Goal: Check status: Check status

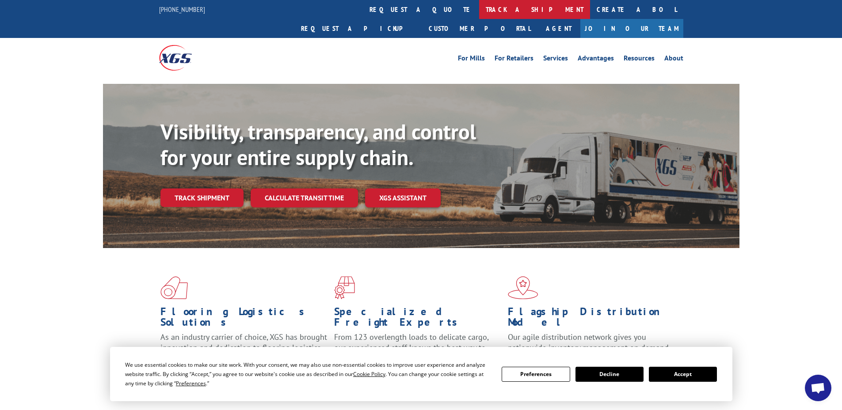
click at [479, 10] on link "track a shipment" at bounding box center [534, 9] width 111 height 19
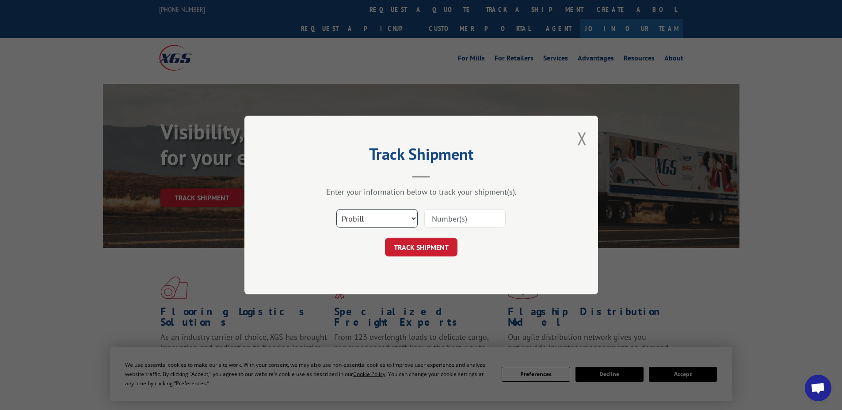
click at [372, 214] on select "Select category... Probill BOL PO" at bounding box center [376, 218] width 81 height 19
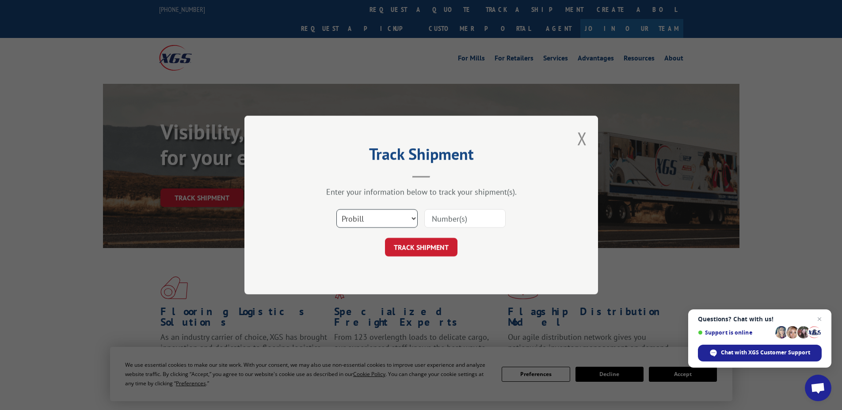
select select "bol"
click at [336, 209] on select "Select category... Probill BOL PO" at bounding box center [376, 218] width 81 height 19
click at [446, 224] on input at bounding box center [464, 218] width 81 height 19
paste input "AA04932632"
type input "AA04932632"
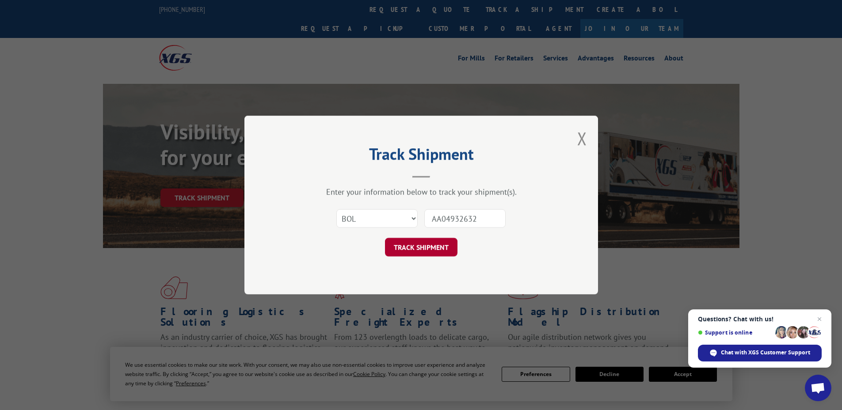
click at [440, 243] on button "TRACK SHIPMENT" at bounding box center [421, 247] width 72 height 19
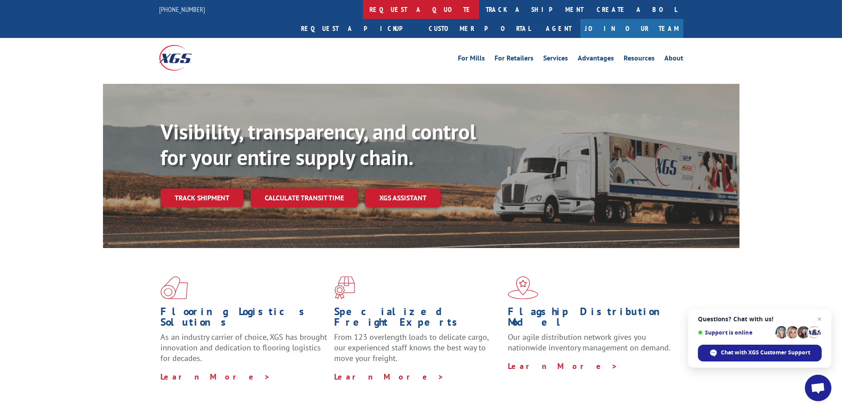
click at [363, 12] on link "request a quote" at bounding box center [421, 9] width 116 height 19
click at [677, 55] on link "About" at bounding box center [673, 60] width 19 height 10
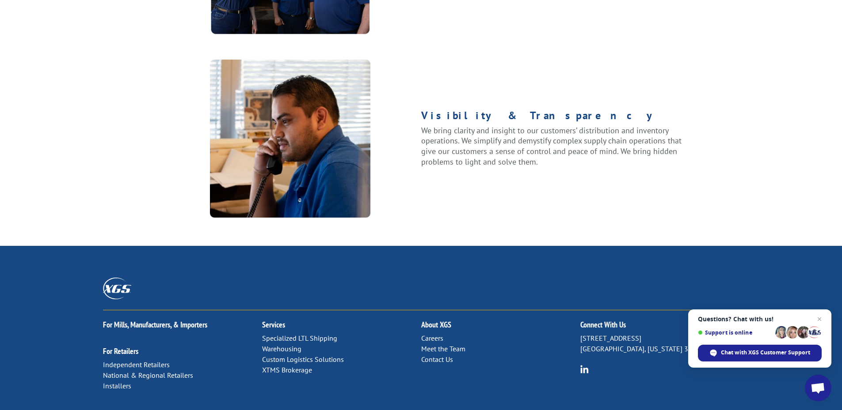
scroll to position [1130, 0]
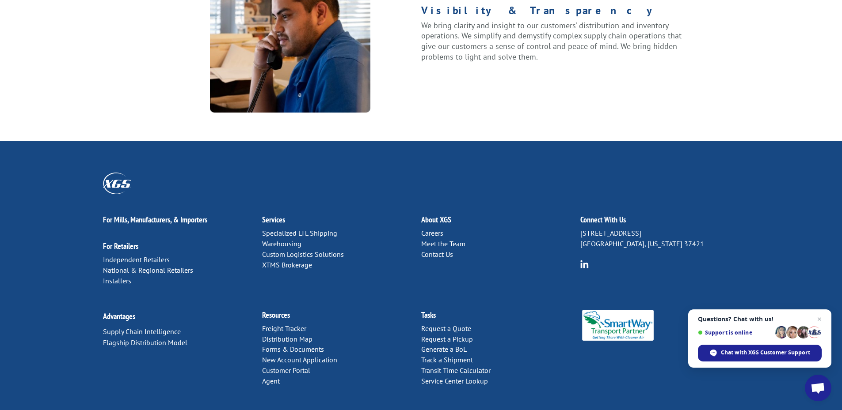
click at [440, 250] on link "Contact Us" at bounding box center [437, 254] width 32 height 9
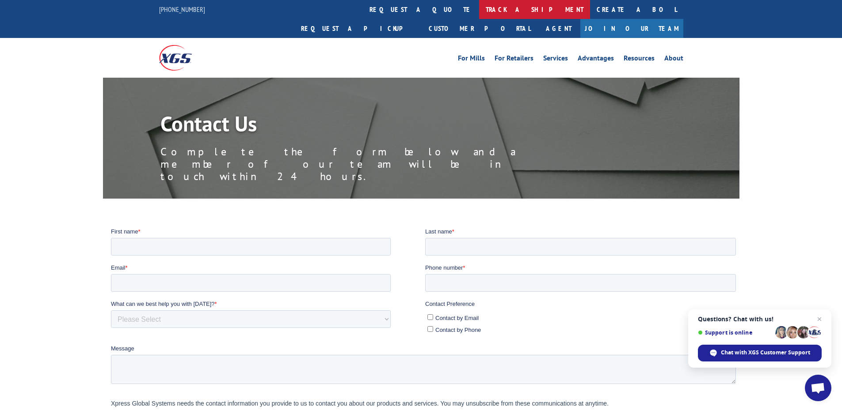
click at [479, 8] on link "track a shipment" at bounding box center [534, 9] width 111 height 19
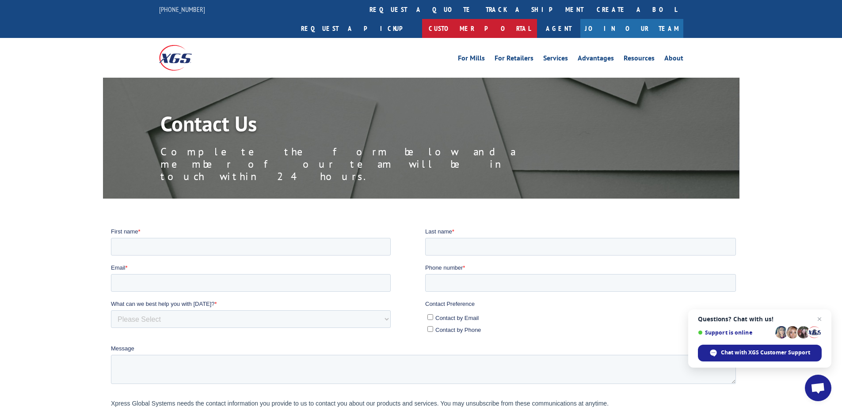
click at [537, 19] on link "Customer Portal" at bounding box center [479, 28] width 115 height 19
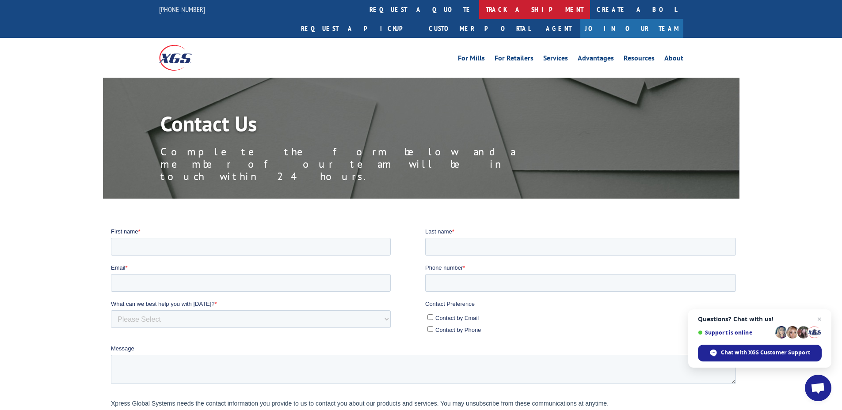
click at [479, 15] on link "track a shipment" at bounding box center [534, 9] width 111 height 19
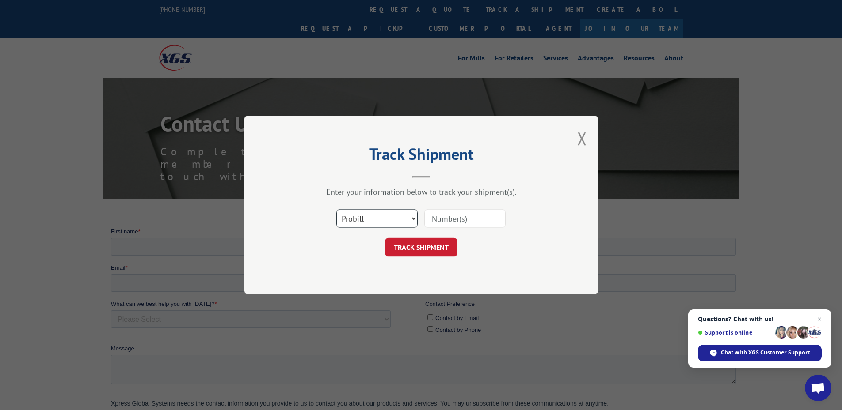
click at [392, 214] on select "Select category... Probill BOL PO" at bounding box center [376, 218] width 81 height 19
select select "bol"
click at [336, 209] on select "Select category... Probill BOL PO" at bounding box center [376, 218] width 81 height 19
click at [446, 220] on input at bounding box center [464, 218] width 81 height 19
paste input "AA04932632"
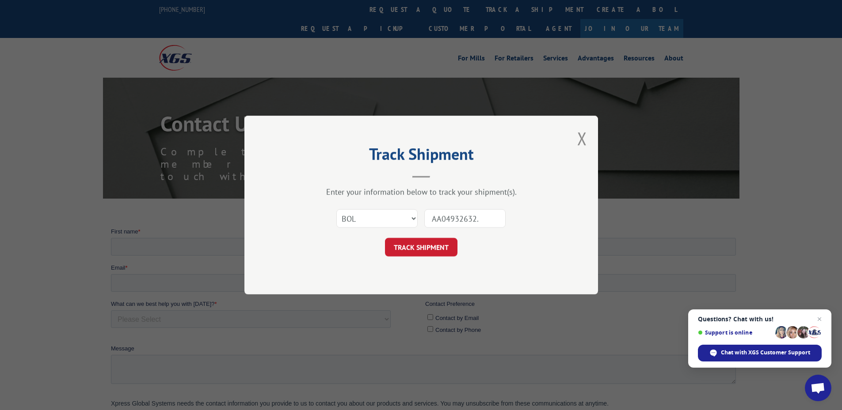
type input "AA04932632."
click at [385, 238] on button "TRACK SHIPMENT" at bounding box center [421, 247] width 72 height 19
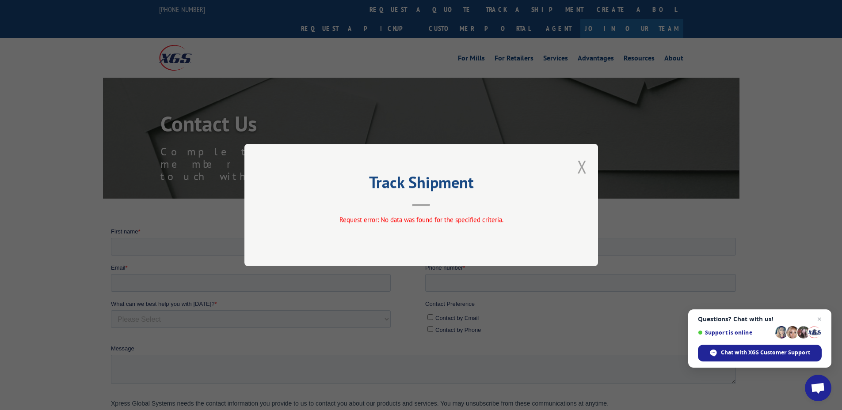
click at [583, 165] on button "Close modal" at bounding box center [582, 166] width 10 height 23
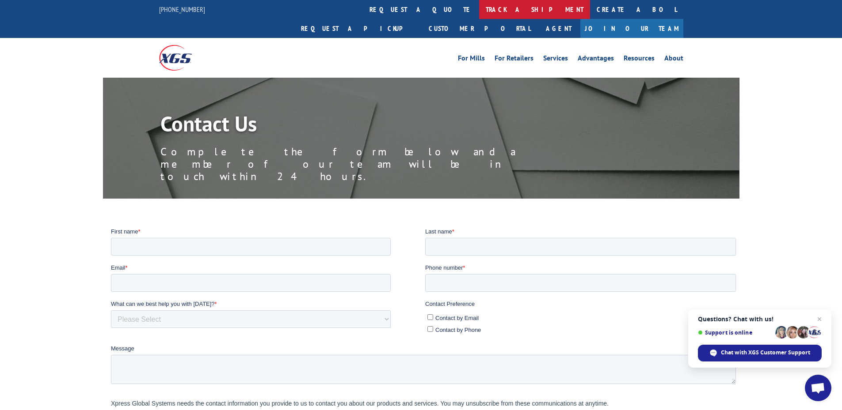
click at [479, 10] on link "track a shipment" at bounding box center [534, 9] width 111 height 19
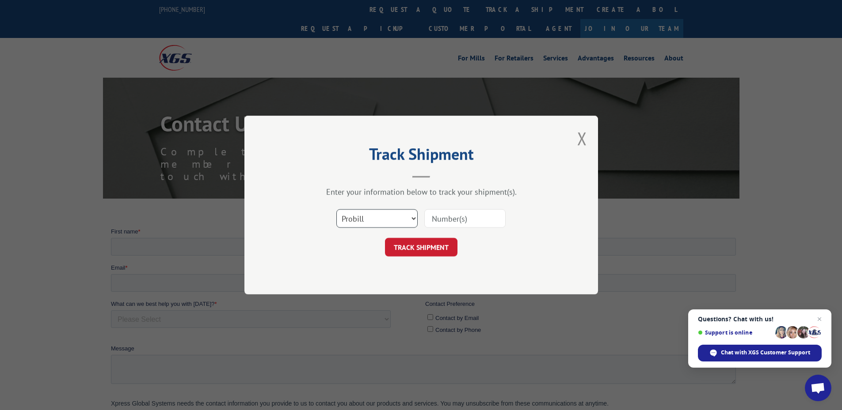
click at [373, 218] on select "Select category... Probill BOL PO" at bounding box center [376, 218] width 81 height 19
select select "bol"
click at [336, 209] on select "Select category... Probill BOL PO" at bounding box center [376, 218] width 81 height 19
click at [464, 223] on input at bounding box center [464, 218] width 81 height 19
paste input "AA04932632"
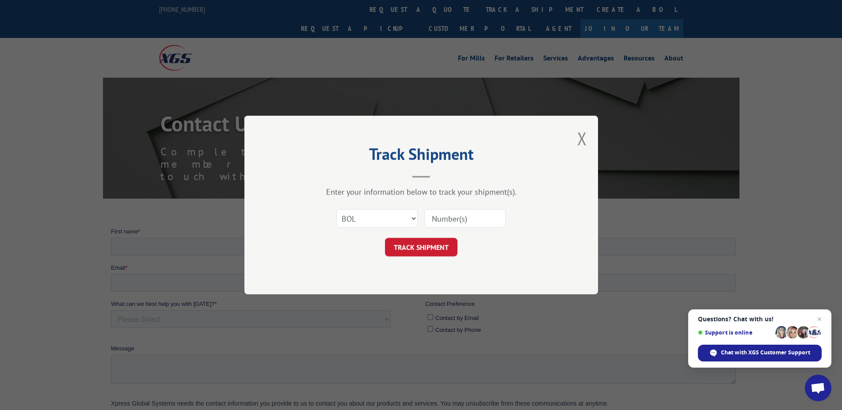
type input "AA04932632"
click button "TRACK SHIPMENT" at bounding box center [421, 247] width 72 height 19
